Goal: Information Seeking & Learning: Learn about a topic

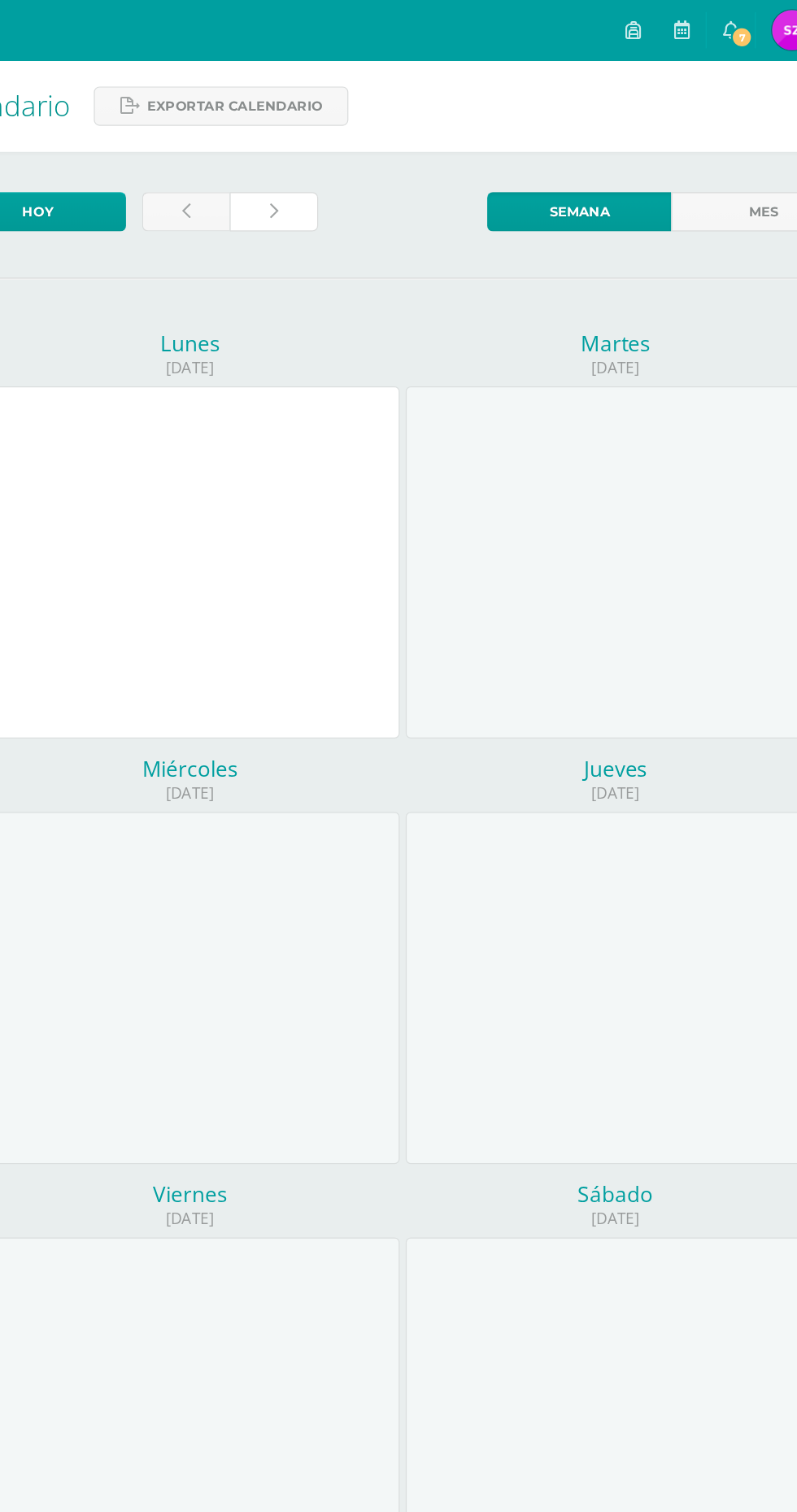
click at [294, 171] on icon at bounding box center [294, 171] width 7 height 14
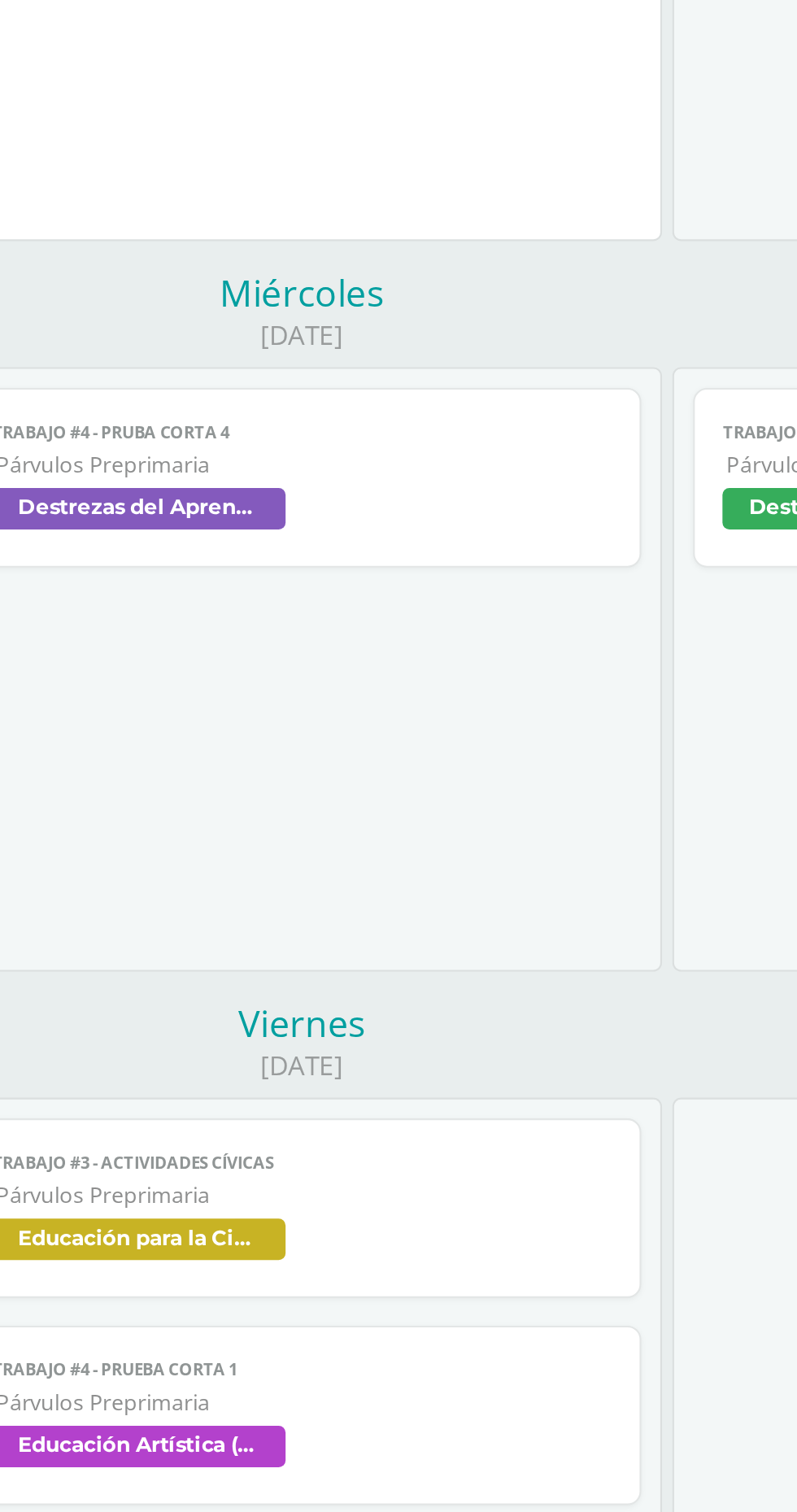
scroll to position [8, 0]
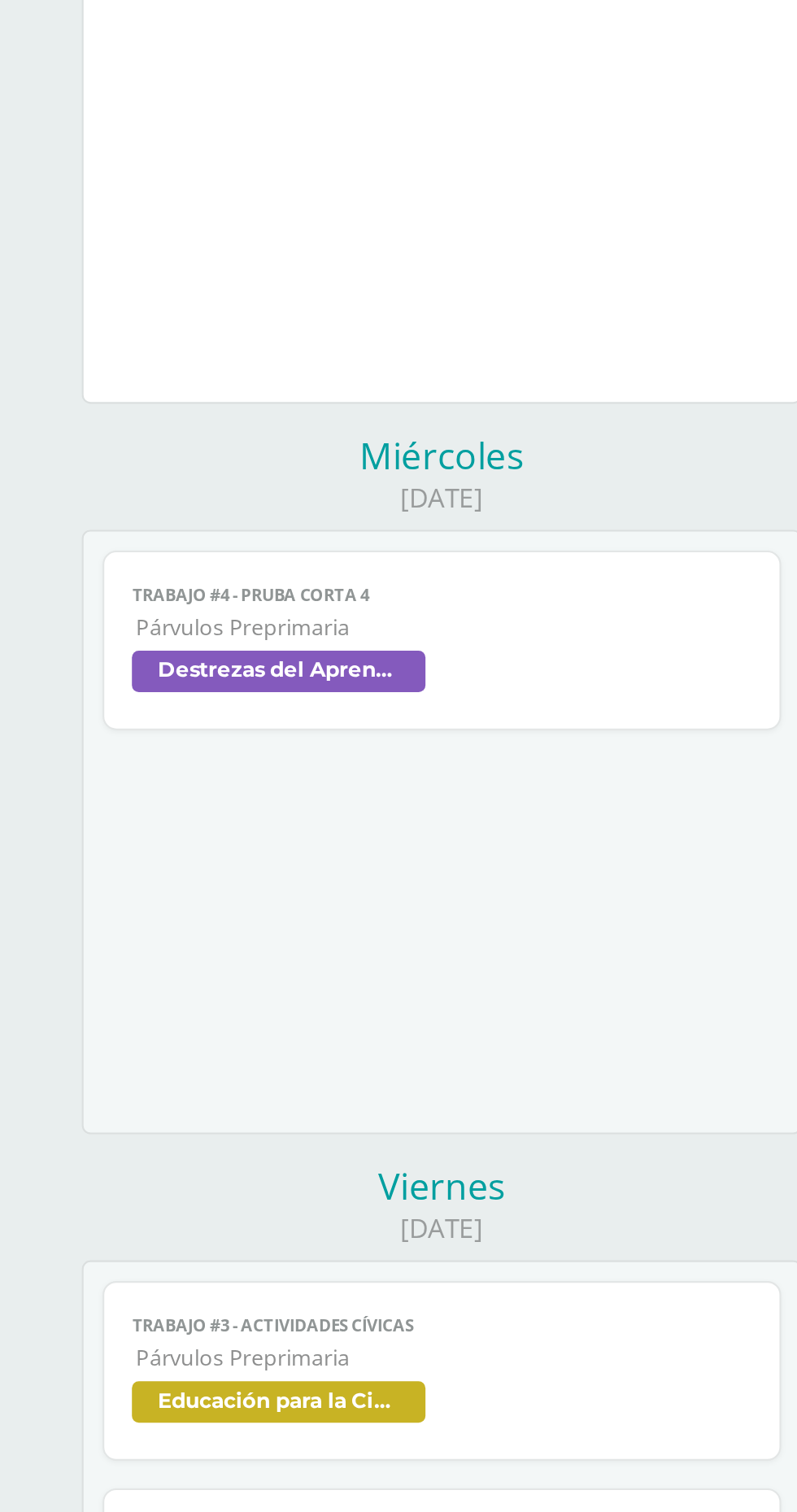
click at [271, 710] on span "Destrezas del Aprendizaje Matemático" at bounding box center [226, 716] width 291 height 23
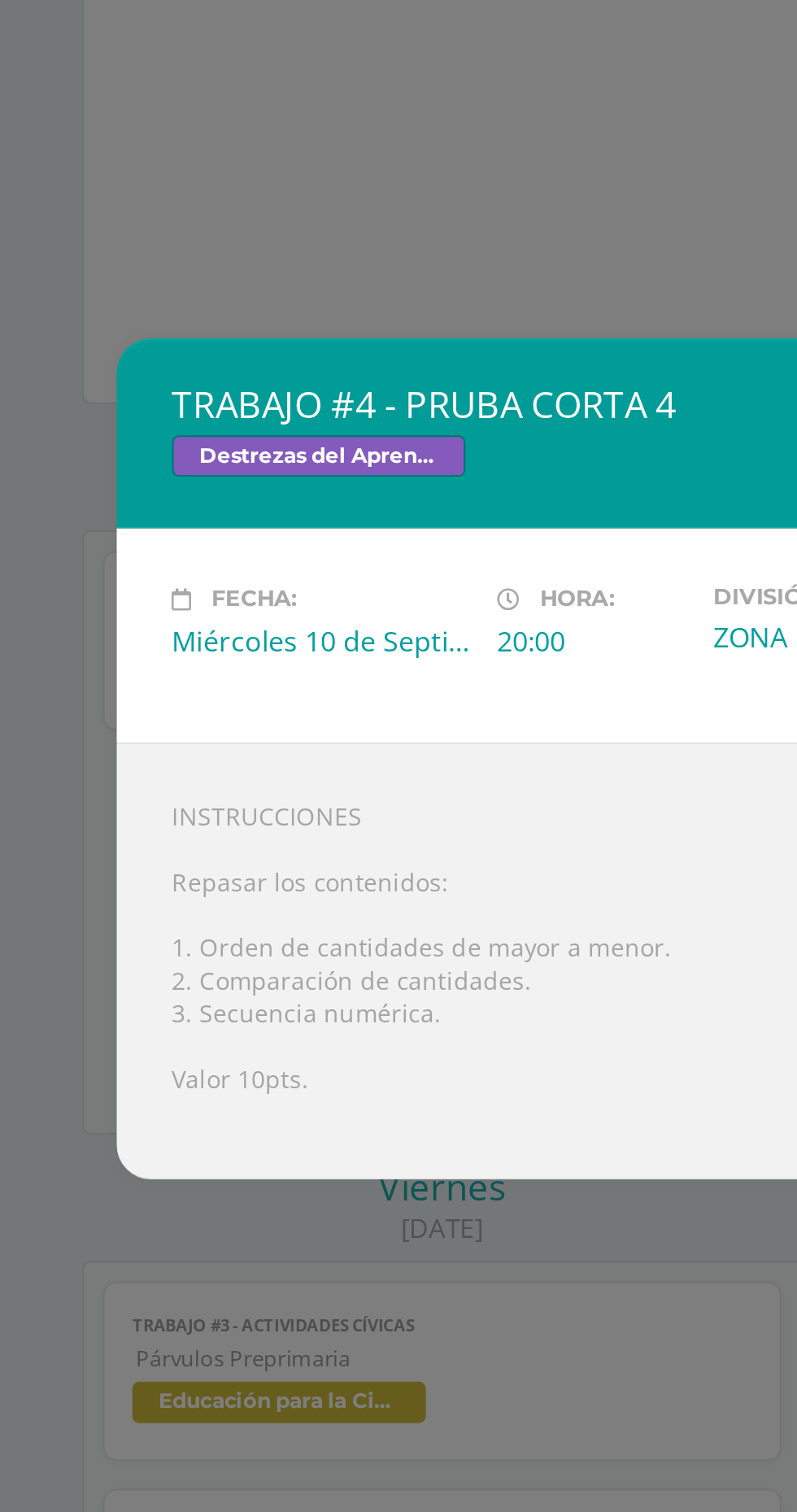
click at [309, 995] on div "TRABAJO #4 - PRUBA CORTA 4 Destrezas del Aprendizaje Matemático Fecha: [DATE] H…" at bounding box center [398, 756] width 797 height 1512
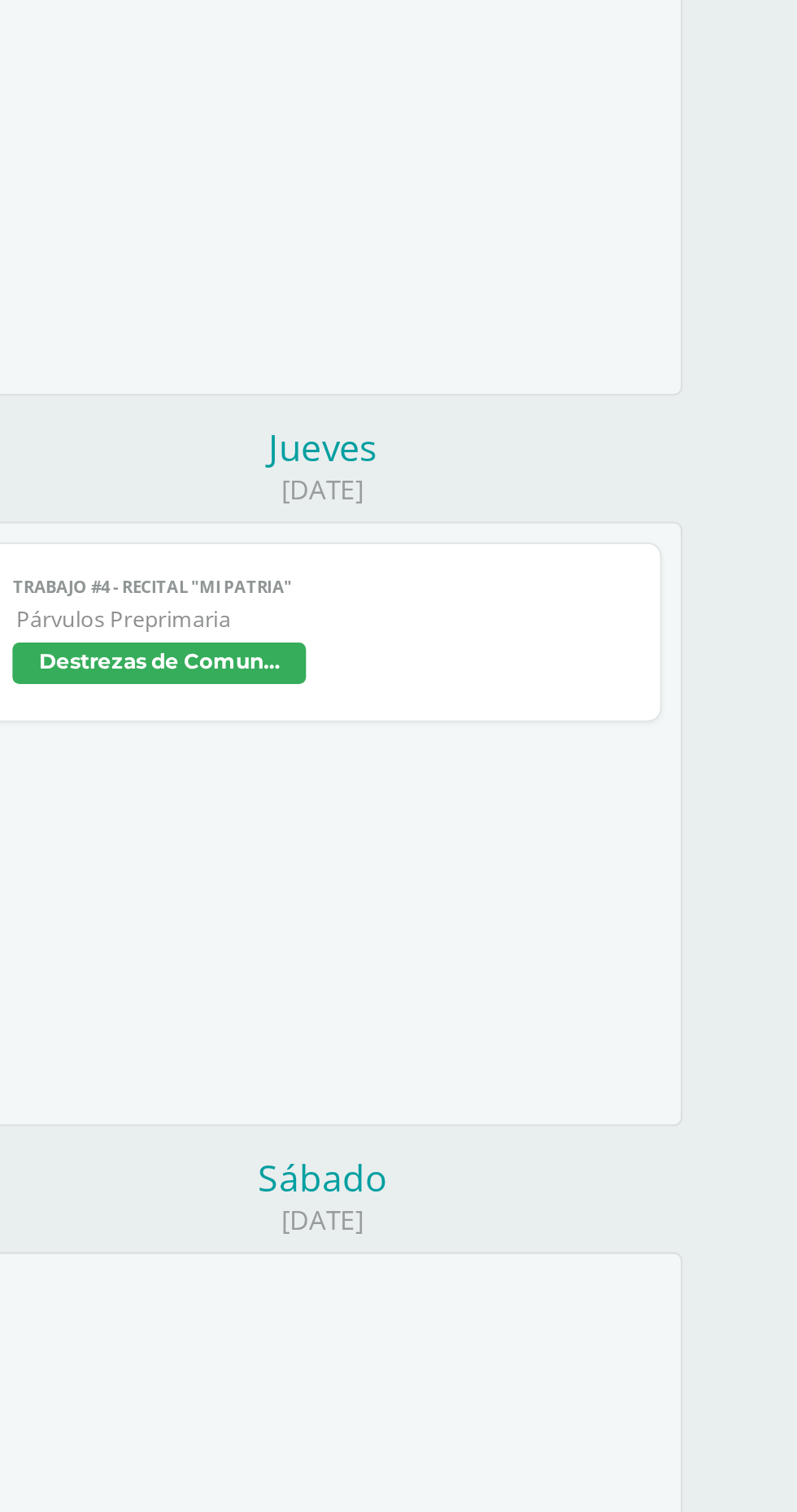
click at [652, 697] on span "Párvulos Preprimaria" at bounding box center [571, 694] width 290 height 14
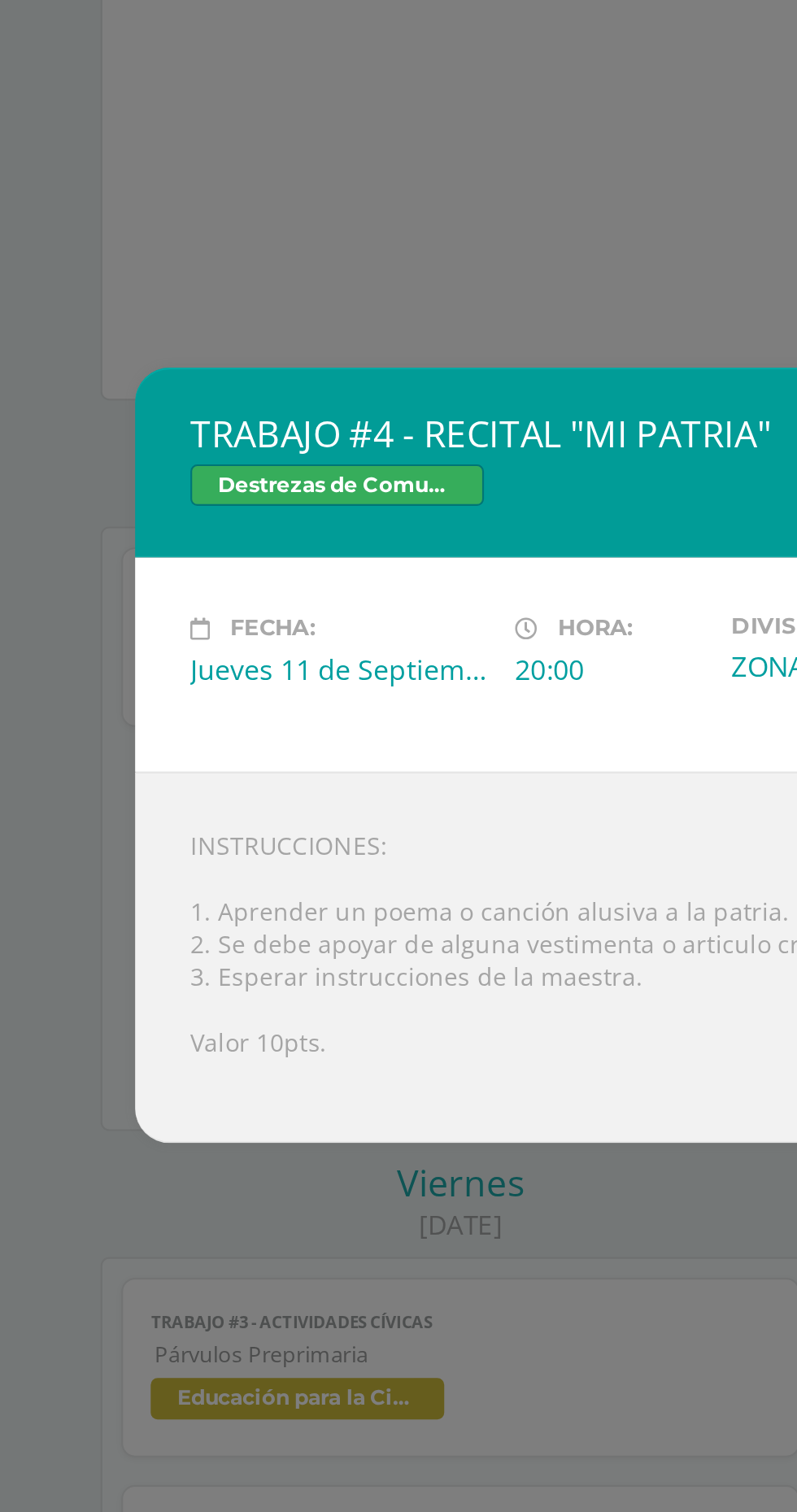
click at [321, 982] on div "TRABAJO #4 - RECITAL "MI PATRIA" Destrezas de Comunicación y Lenguaje Fecha: [D…" at bounding box center [398, 756] width 797 height 1512
